Goal: Task Accomplishment & Management: Use online tool/utility

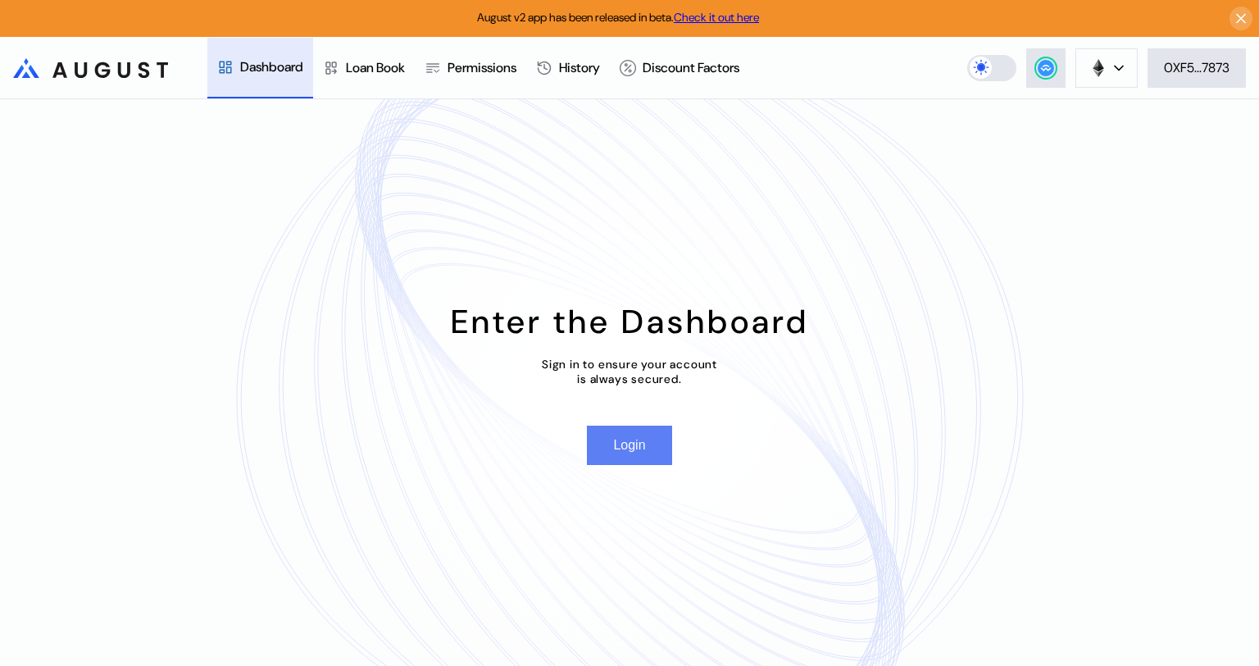
click at [639, 444] on button "Login" at bounding box center [629, 445] width 84 height 39
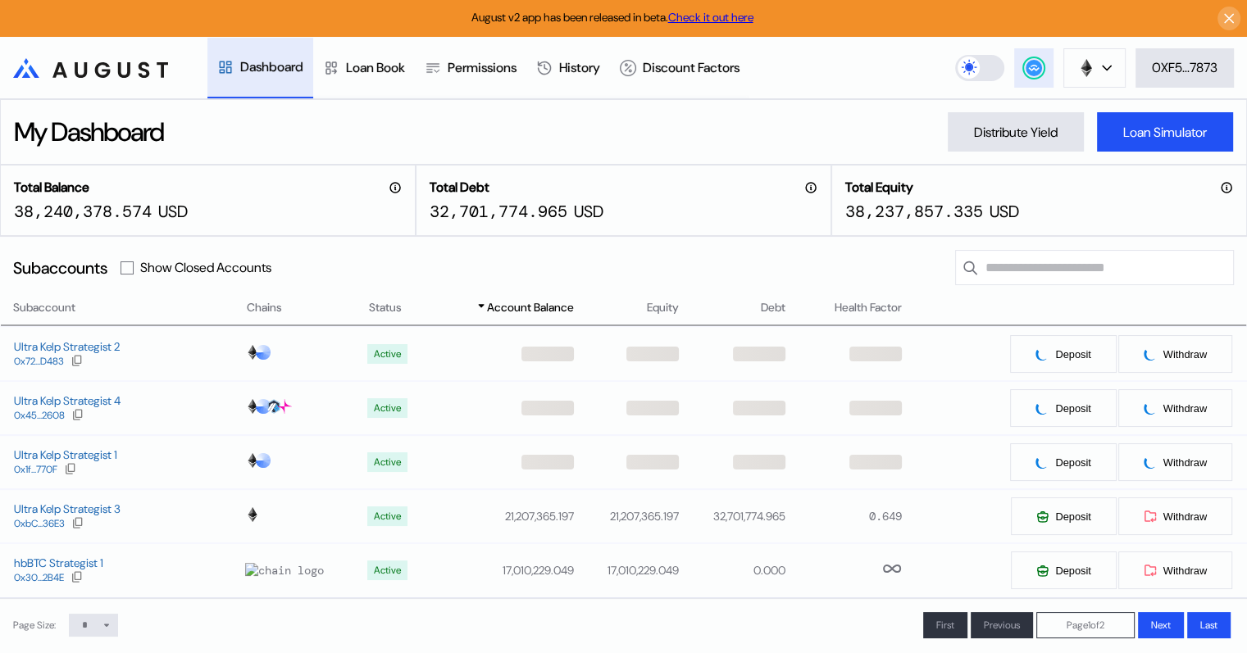
click at [1028, 65] on circle at bounding box center [1034, 68] width 16 height 16
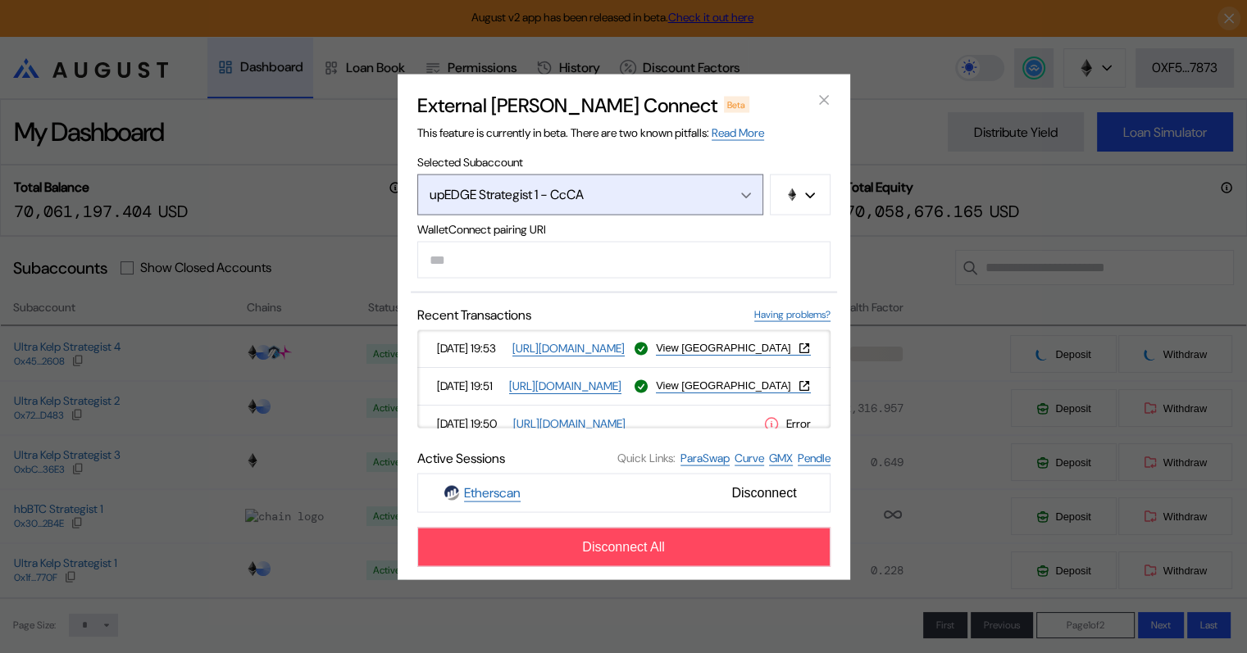
click at [744, 189] on div "Open menu" at bounding box center [742, 194] width 18 height 15
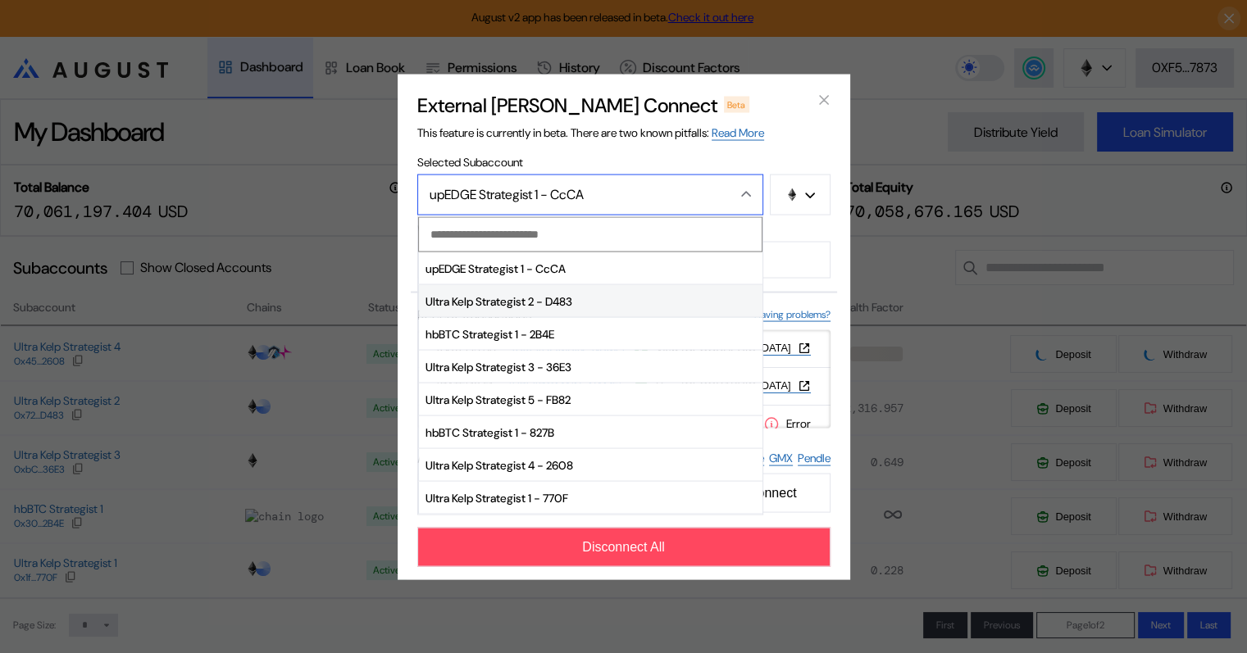
click at [528, 299] on span "Ultra Kelp Strategist 2 - D483" at bounding box center [591, 301] width 344 height 33
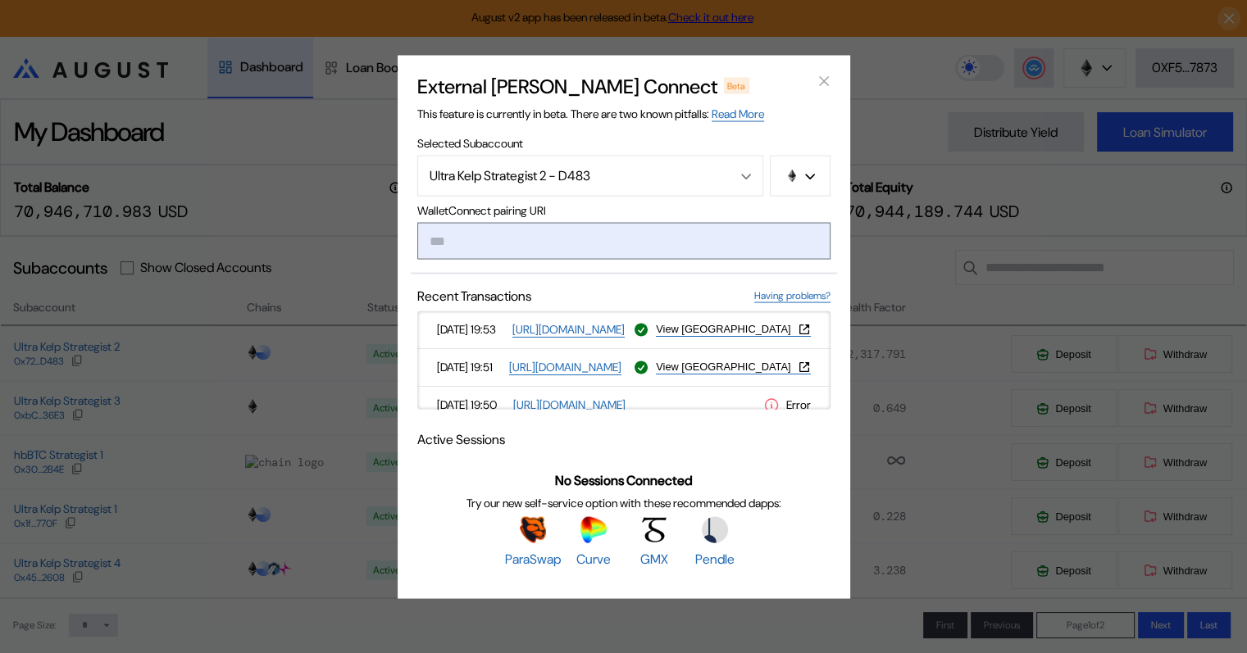
click at [511, 238] on input "modal" at bounding box center [623, 240] width 413 height 37
type input "**********"
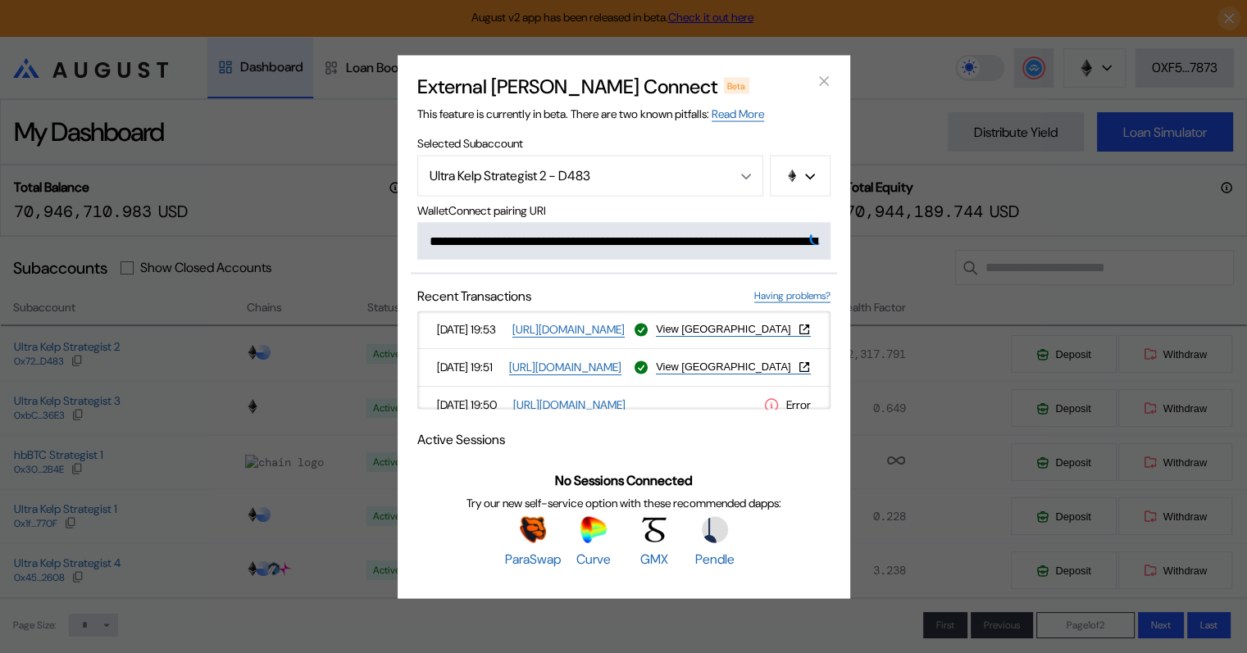
scroll to position [0, 994]
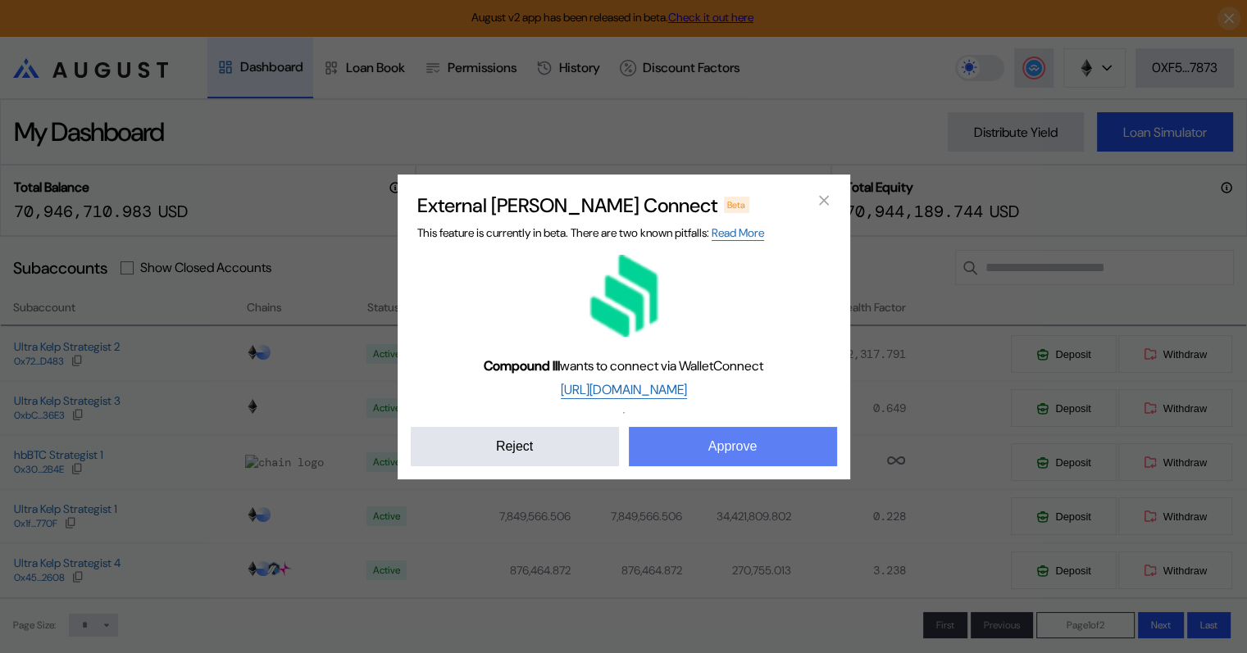
click at [719, 449] on button "Approve" at bounding box center [733, 446] width 208 height 39
